Goal: Information Seeking & Learning: Learn about a topic

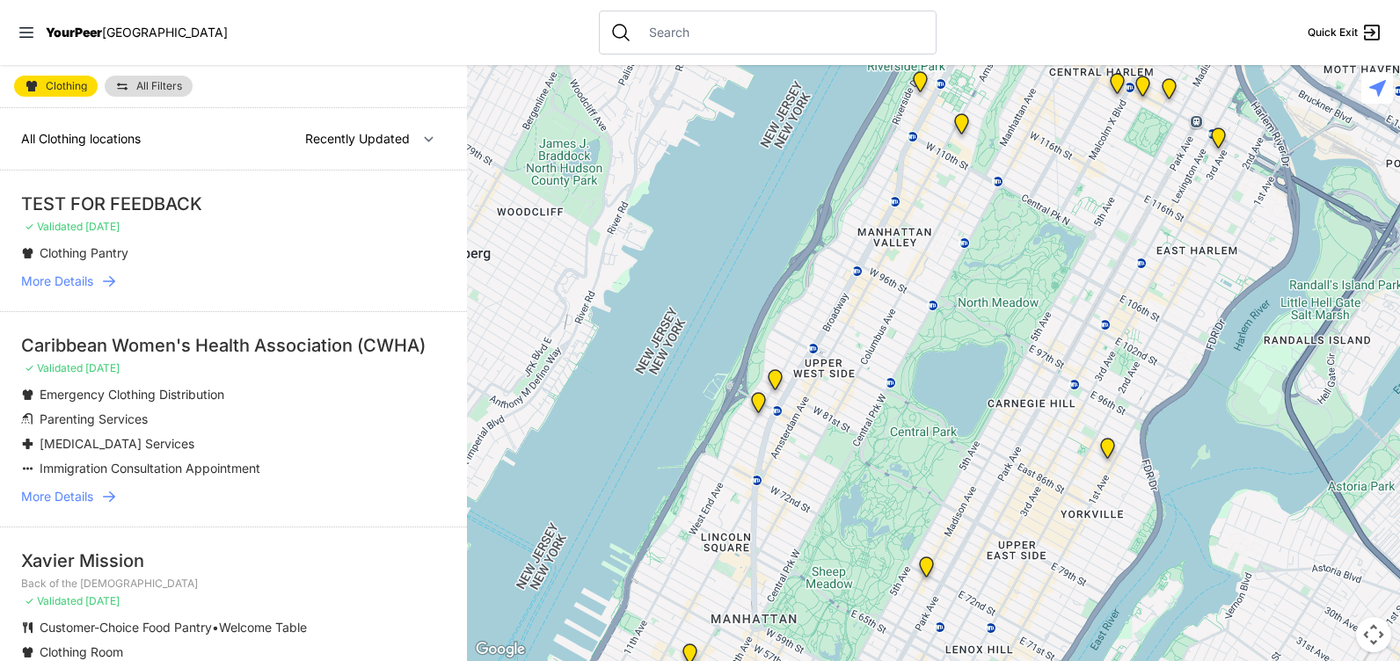
click at [105, 281] on icon at bounding box center [109, 281] width 12 height 11
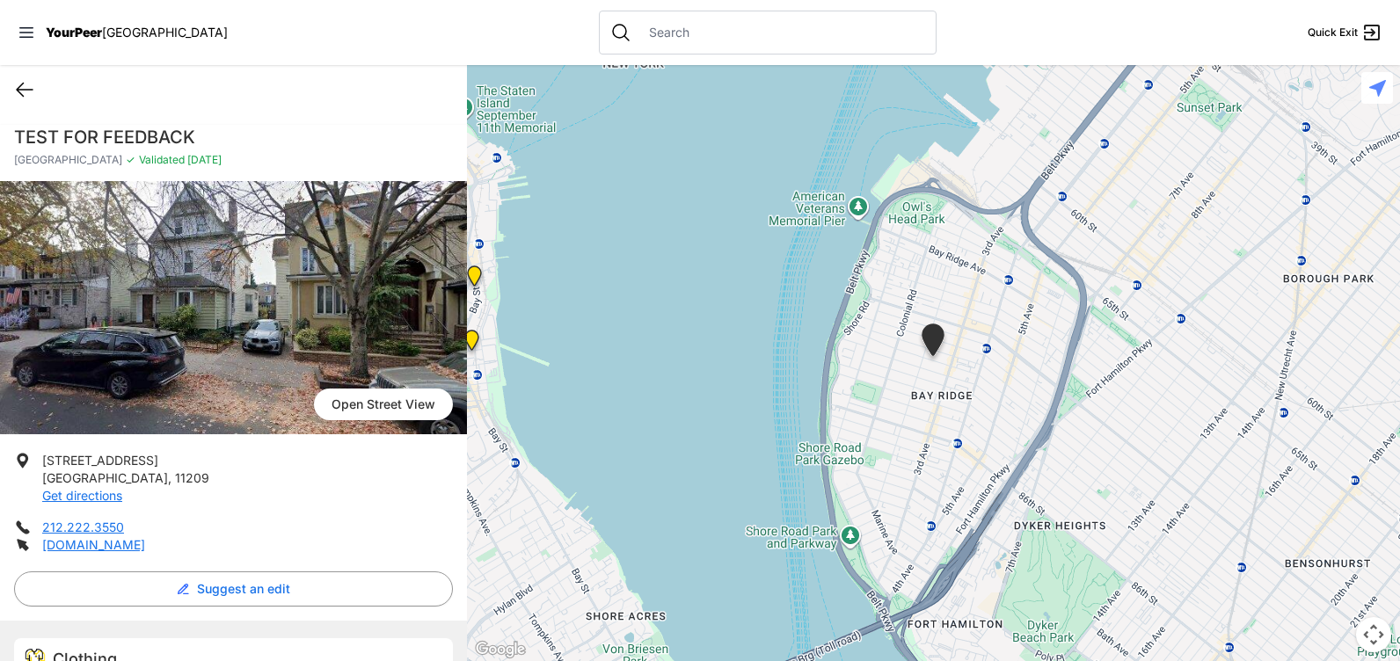
click at [27, 91] on icon at bounding box center [24, 89] width 21 height 21
select select "recentlyUpdated"
click at [29, 84] on icon at bounding box center [24, 89] width 21 height 21
select select "recentlyUpdated"
